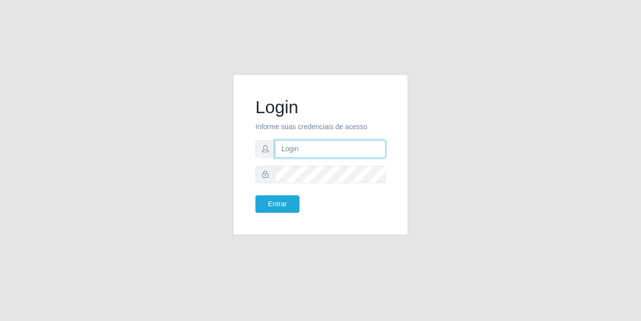
drag, startPoint x: 310, startPoint y: 153, endPoint x: 301, endPoint y: 156, distance: 9.7
click at [310, 153] on input "text" at bounding box center [330, 149] width 111 height 18
type input "[EMAIL_ADDRESS][DOMAIN_NAME]"
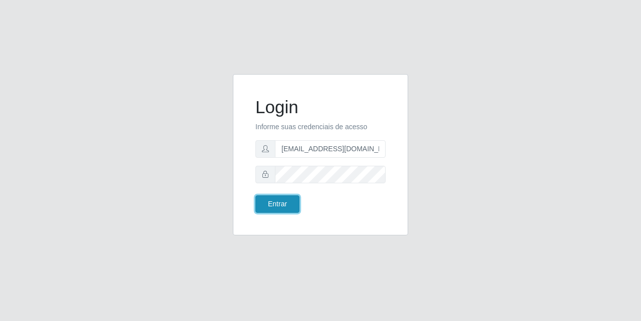
click at [279, 211] on button "Entrar" at bounding box center [277, 204] width 44 height 18
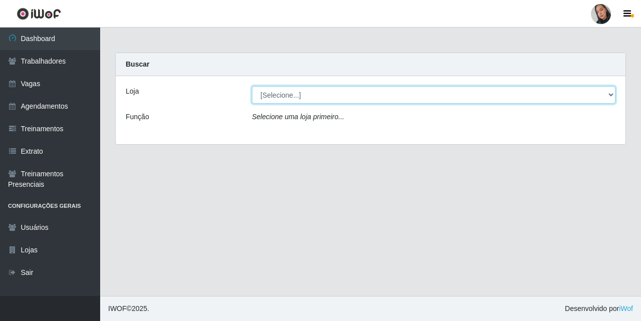
click at [417, 99] on select "[Selecione...] Supermercado [GEOGRAPHIC_DATA]" at bounding box center [433, 95] width 363 height 18
select select "165"
click at [252, 86] on select "[Selecione...] Supermercado [GEOGRAPHIC_DATA]" at bounding box center [433, 95] width 363 height 18
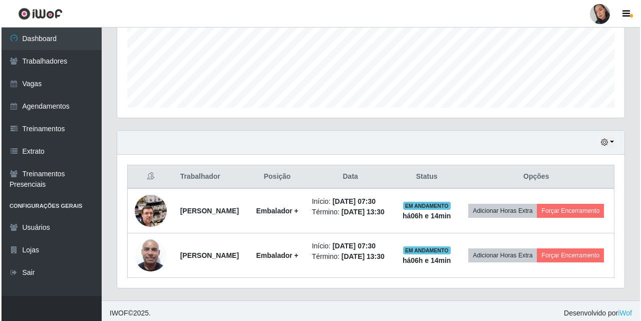
scroll to position [208, 507]
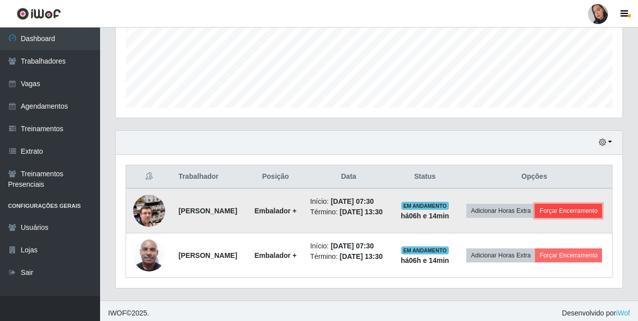
click at [544, 218] on button "Forçar Encerramento" at bounding box center [568, 211] width 67 height 14
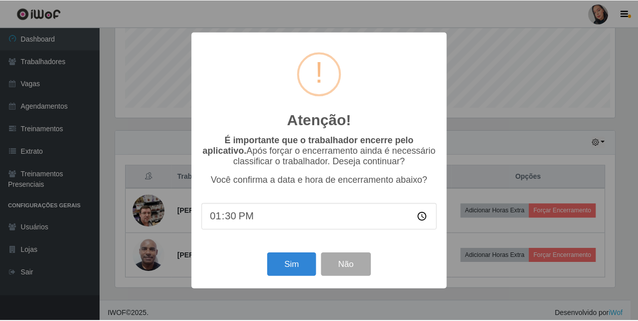
scroll to position [208, 502]
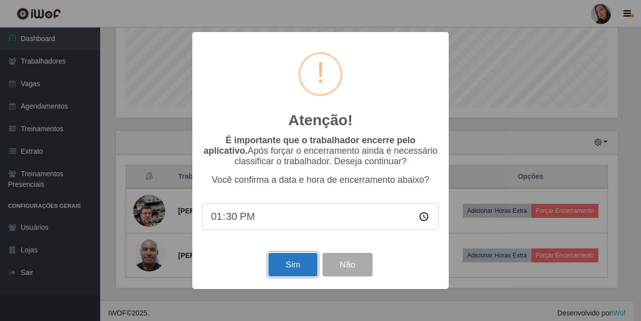
click at [293, 268] on button "Sim" at bounding box center [292, 265] width 49 height 24
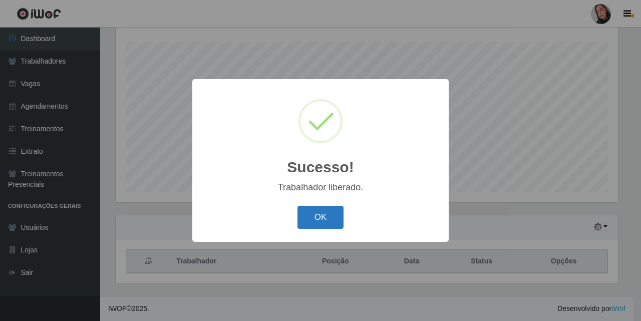
click at [312, 224] on button "OK" at bounding box center [320, 218] width 47 height 24
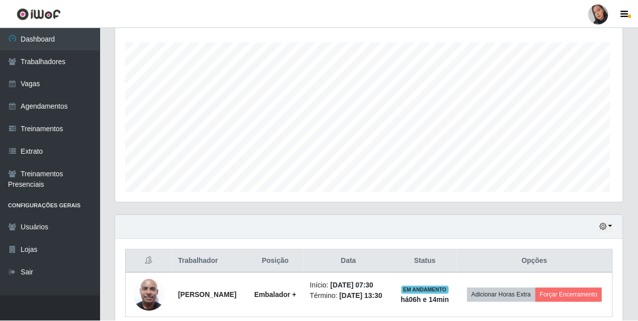
scroll to position [208, 507]
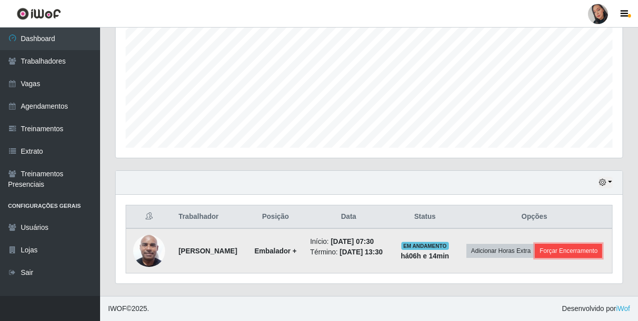
click at [597, 249] on button "Forçar Encerramento" at bounding box center [568, 251] width 67 height 14
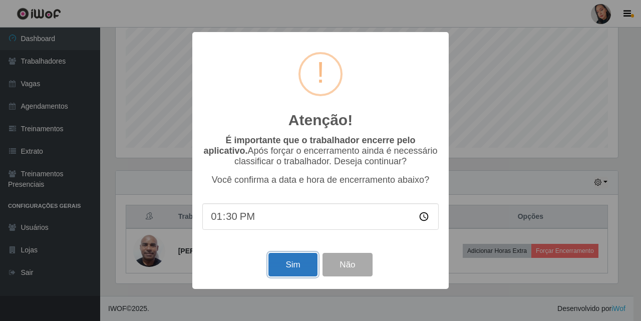
click at [307, 264] on button "Sim" at bounding box center [292, 265] width 49 height 24
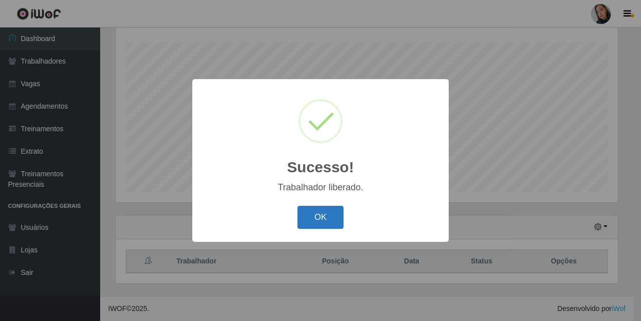
click at [331, 225] on button "OK" at bounding box center [320, 218] width 47 height 24
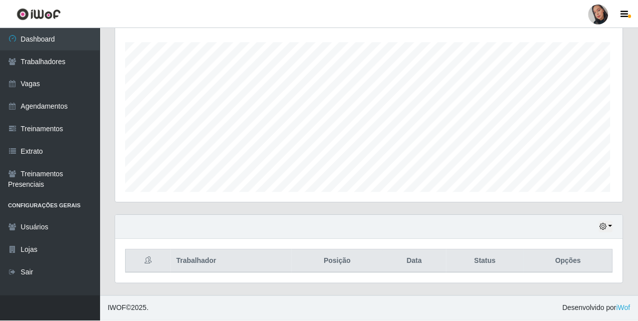
scroll to position [208, 507]
click at [605, 12] on div at bounding box center [598, 14] width 20 height 20
click at [585, 7] on link at bounding box center [598, 14] width 30 height 20
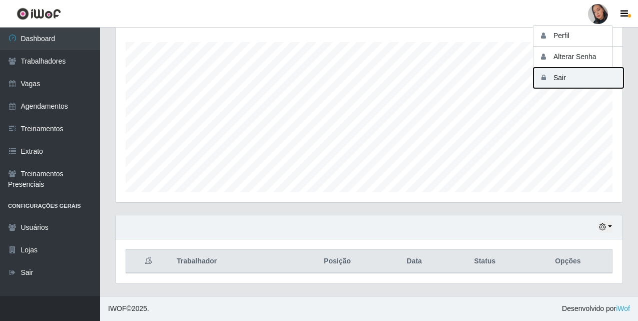
click at [581, 74] on button "Sair" at bounding box center [579, 78] width 90 height 21
